Goal: Task Accomplishment & Management: Use online tool/utility

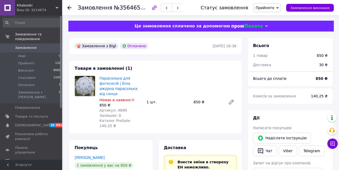
scroll to position [129, 0]
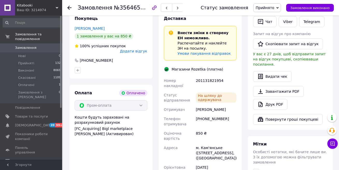
click at [70, 9] on icon at bounding box center [69, 8] width 4 height 4
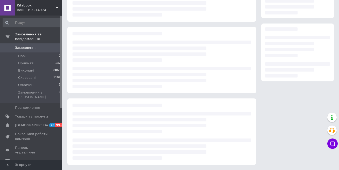
scroll to position [66, 0]
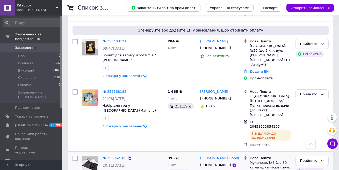
scroll to position [978, 0]
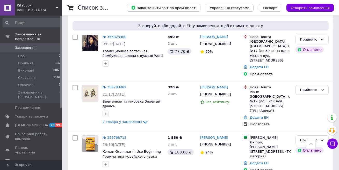
scroll to position [414, 0]
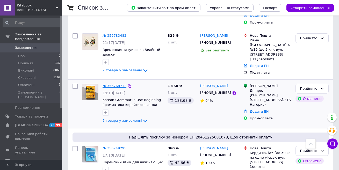
click at [109, 84] on link "№ 356768712" at bounding box center [114, 86] width 24 height 4
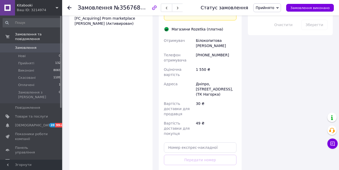
scroll to position [362, 0]
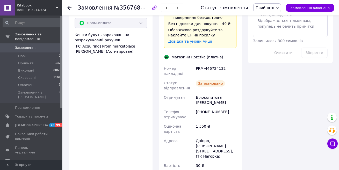
scroll to position [414, 0]
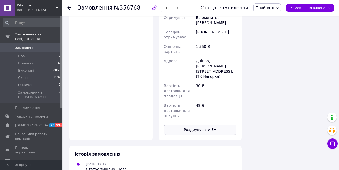
click at [205, 125] on button "Роздрукувати ЕН" at bounding box center [200, 130] width 73 height 10
click at [69, 6] on use at bounding box center [69, 8] width 4 height 4
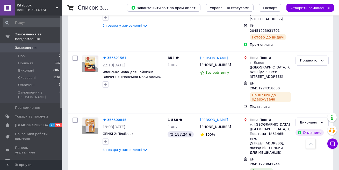
scroll to position [1009, 0]
